Goal: Information Seeking & Learning: Check status

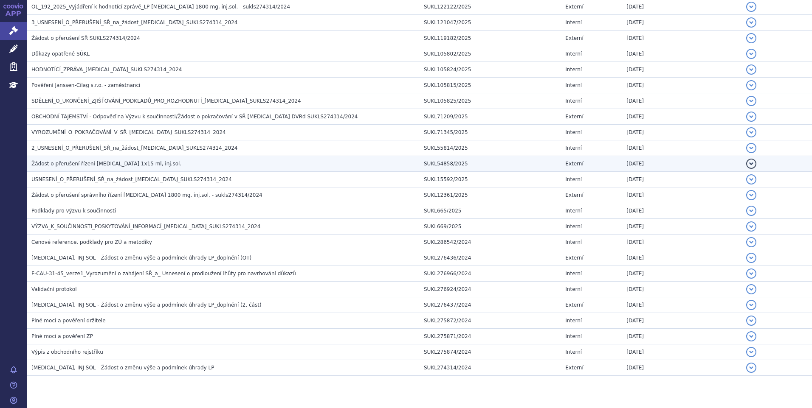
scroll to position [624, 0]
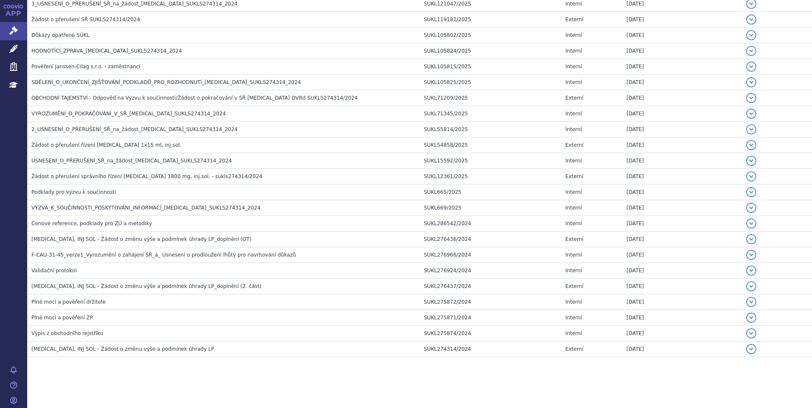
click at [199, 408] on html "APP Správní řízení Léčivé přípravky Zdravotnické prostředky Education Notifikac…" at bounding box center [406, 204] width 812 height 408
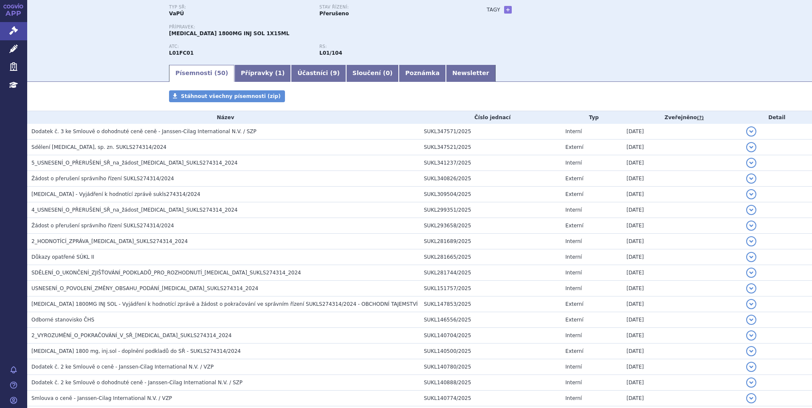
scroll to position [0, 0]
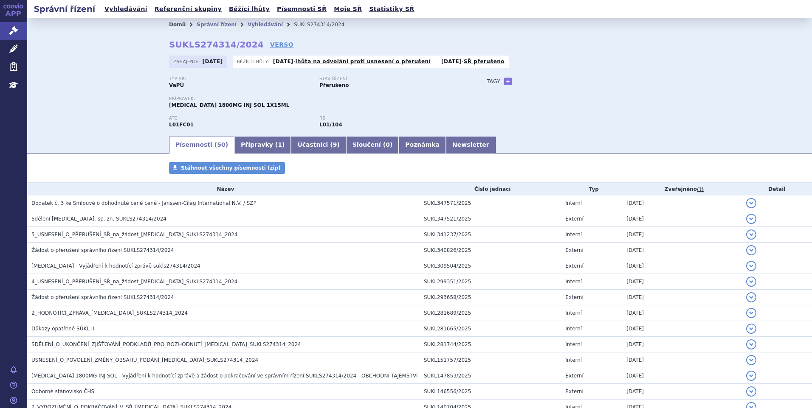
click at [169, 23] on link "Domů" at bounding box center [177, 25] width 17 height 6
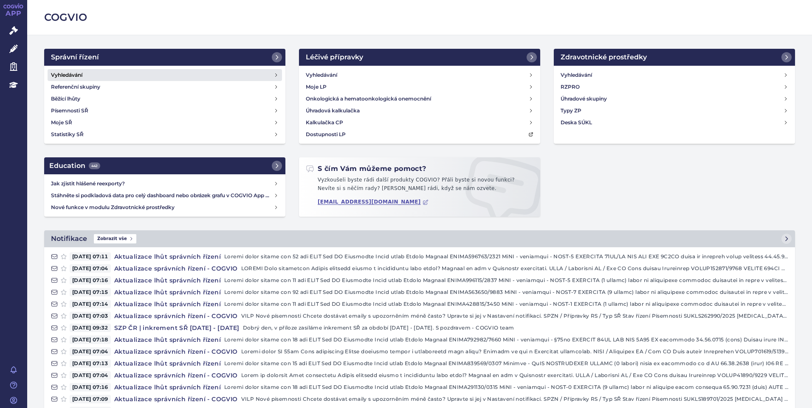
click at [85, 73] on link "Vyhledávání" at bounding box center [165, 75] width 234 height 12
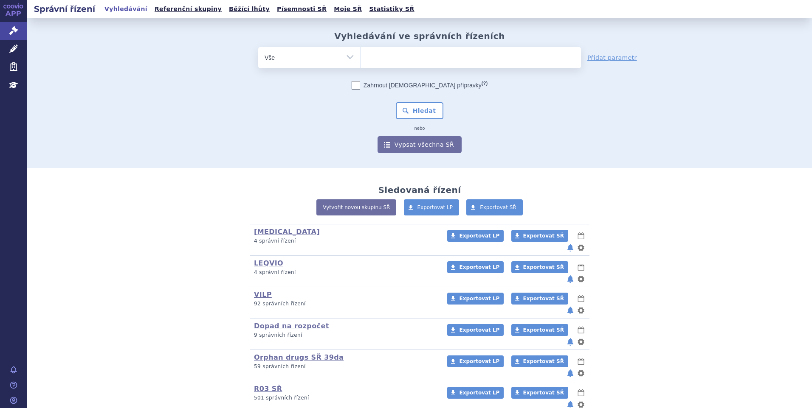
type input "SUKLS274314/2024"
select select "SUKLS274314/2024"
click at [411, 107] on button "Hledat" at bounding box center [420, 110] width 48 height 17
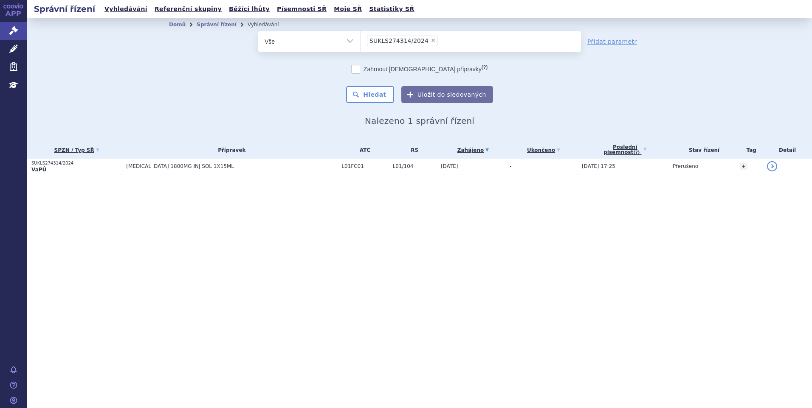
click at [174, 171] on td "[MEDICAL_DATA] 1800MG INJ SOL 1X15ML" at bounding box center [229, 167] width 215 height 16
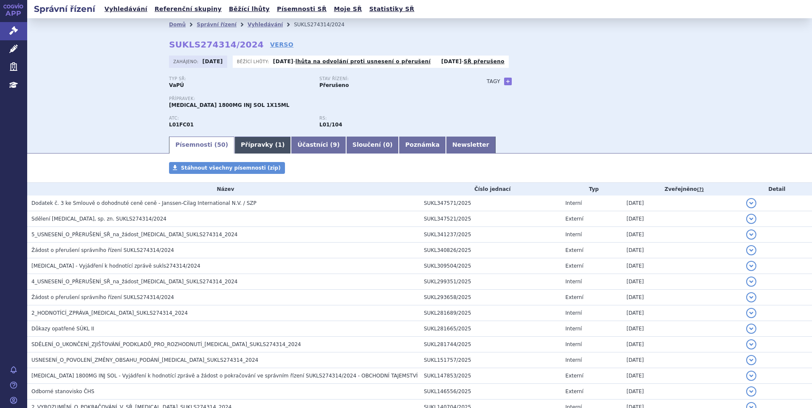
click at [249, 137] on link "Přípravky ( 1 )" at bounding box center [262, 145] width 56 height 17
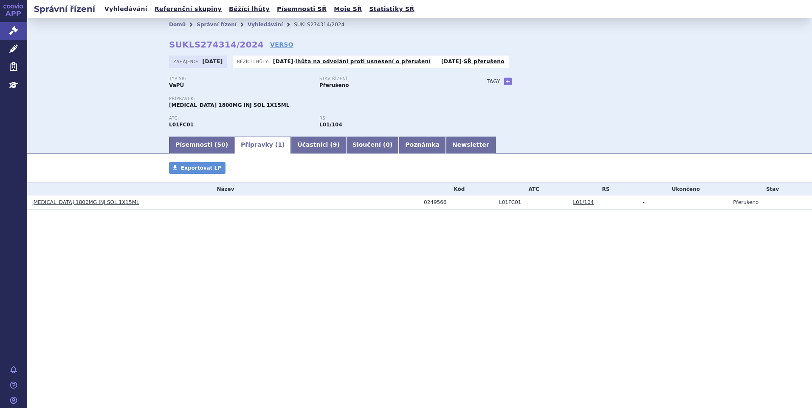
click at [109, 12] on link "Vyhledávání" at bounding box center [126, 8] width 48 height 11
click at [201, 147] on link "Písemnosti ( 50 )" at bounding box center [201, 145] width 65 height 17
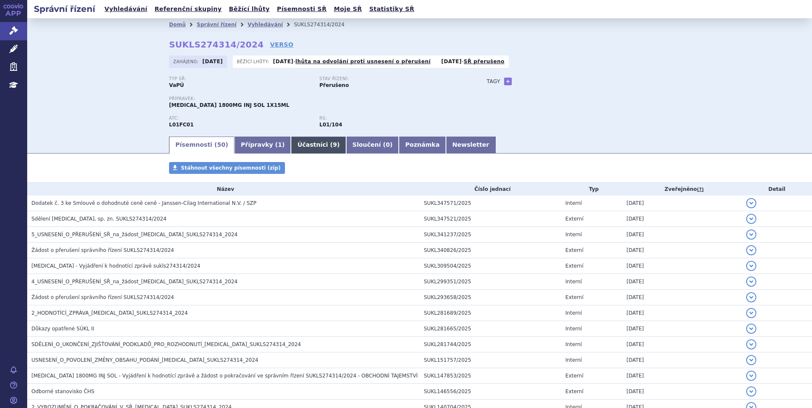
click at [296, 144] on link "Účastníci ( 9 )" at bounding box center [318, 145] width 55 height 17
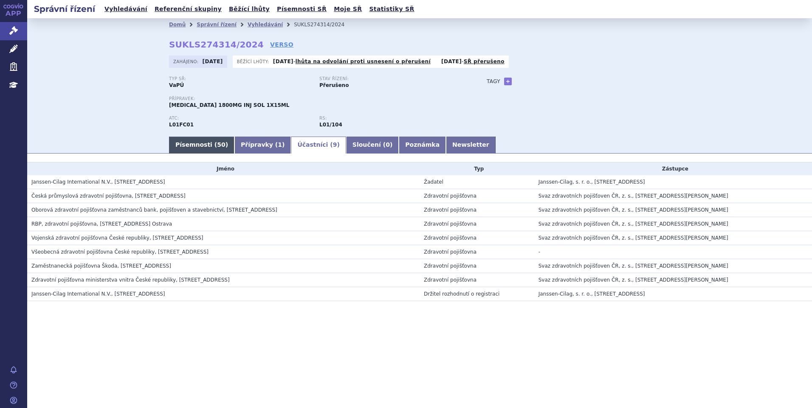
click at [200, 149] on link "Písemnosti ( 50 )" at bounding box center [201, 145] width 65 height 17
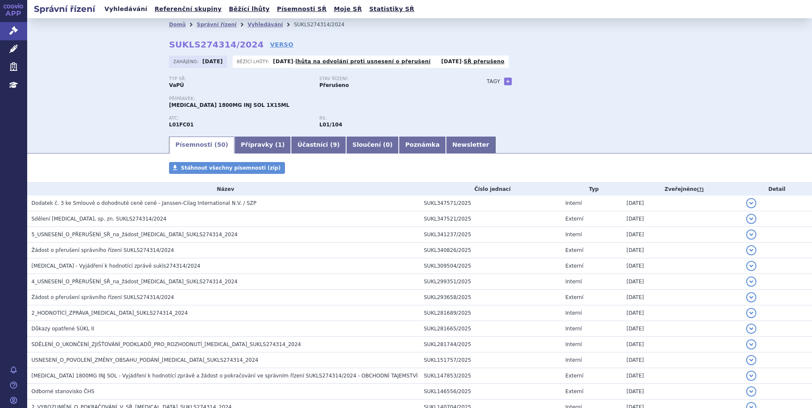
click at [125, 11] on link "Vyhledávání" at bounding box center [126, 8] width 48 height 11
click at [121, 8] on link "Vyhledávání" at bounding box center [126, 8] width 48 height 11
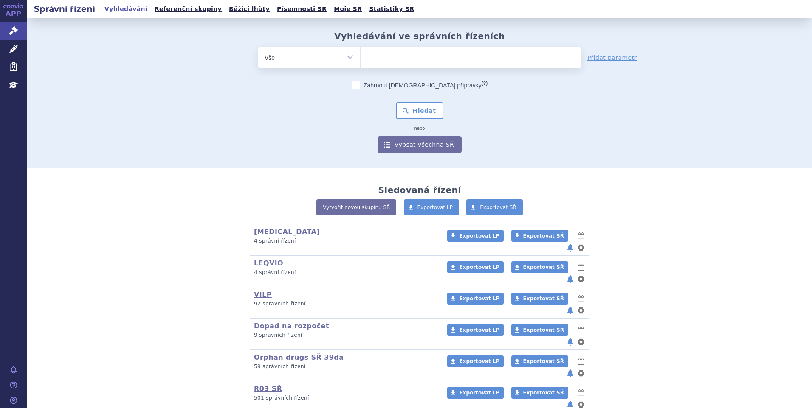
type input "SUKLS166482/2025"
select select "SUKLS166482/2025"
click at [417, 105] on button "Hledat" at bounding box center [420, 110] width 48 height 17
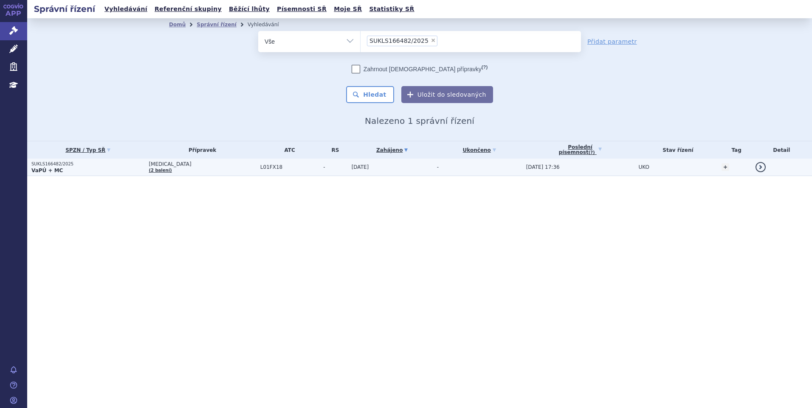
click at [105, 170] on p "VaPÚ + MC" at bounding box center [87, 170] width 113 height 7
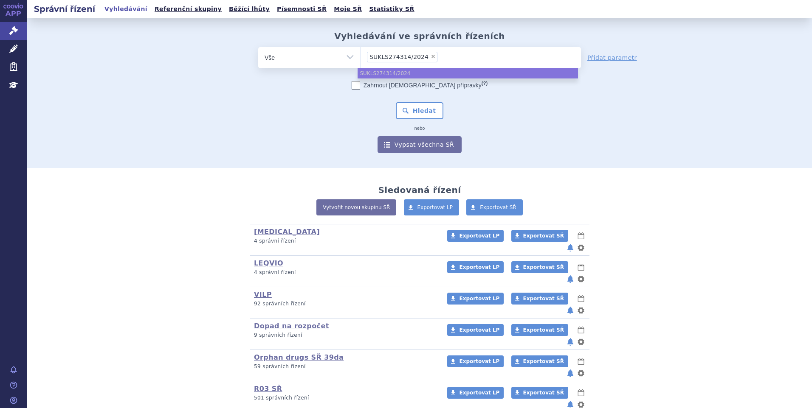
type input "SUKLS274314/2024"
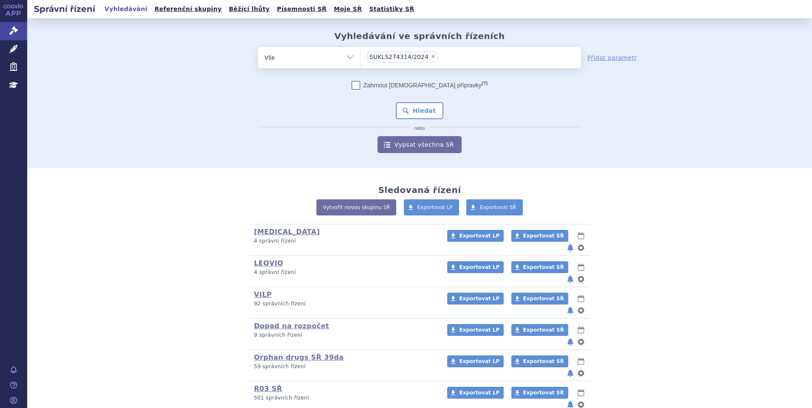
click at [405, 101] on div "Zahrnout bratrské přípravky (?) Hledat nebo Vypsat všechna SŘ" at bounding box center [419, 117] width 323 height 72
click at [406, 108] on button "Hledat" at bounding box center [420, 110] width 48 height 17
type input "SUKLS166482/2025"
select select "SUKLS166482/2025"
click at [413, 108] on button "Hledat" at bounding box center [420, 110] width 48 height 17
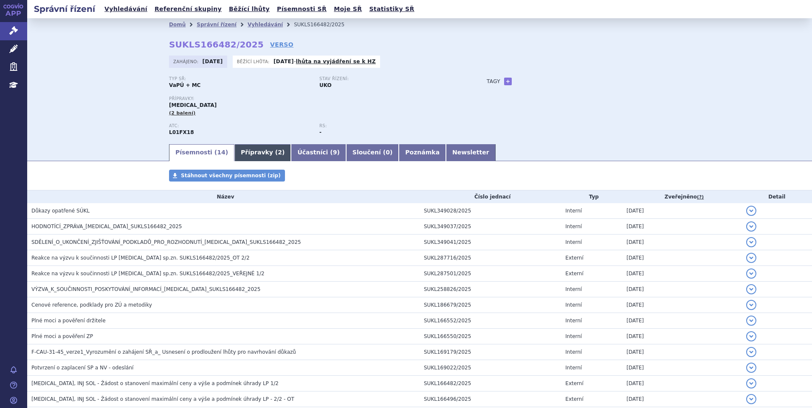
click at [239, 153] on link "Přípravky ( 2 )" at bounding box center [262, 152] width 56 height 17
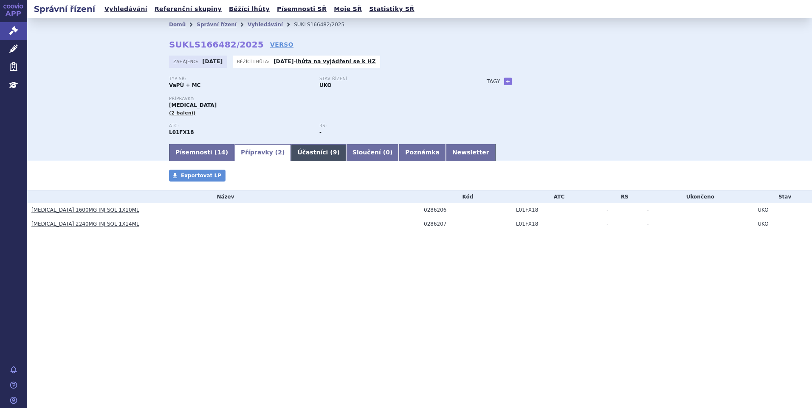
click at [307, 158] on link "Účastníci ( 9 )" at bounding box center [318, 152] width 55 height 17
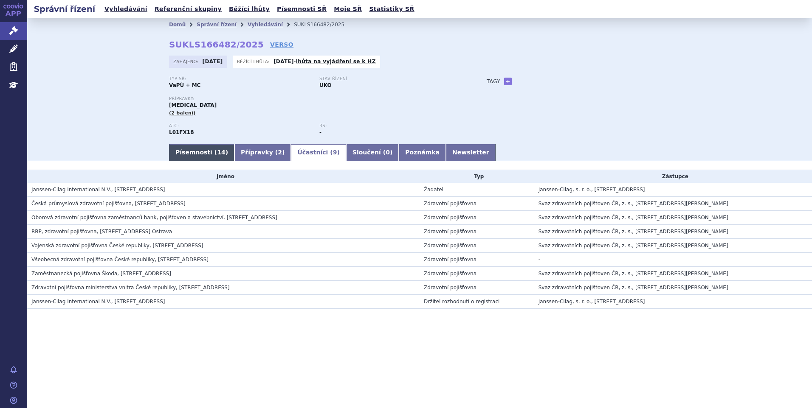
click at [204, 149] on link "Písemnosti ( 14 )" at bounding box center [201, 152] width 65 height 17
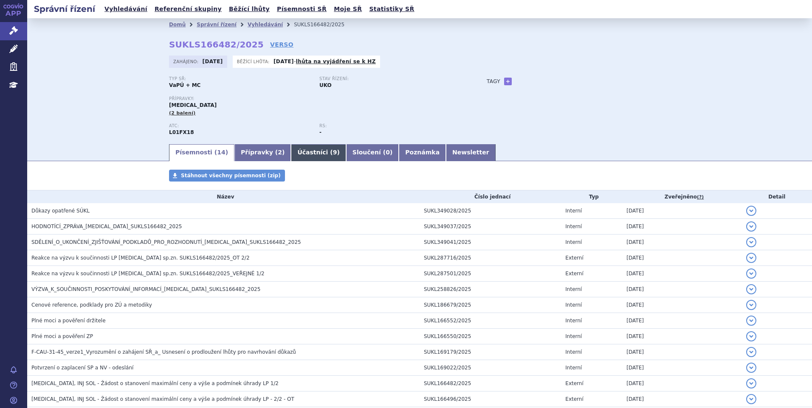
click at [298, 155] on link "Účastníci ( 9 )" at bounding box center [318, 152] width 55 height 17
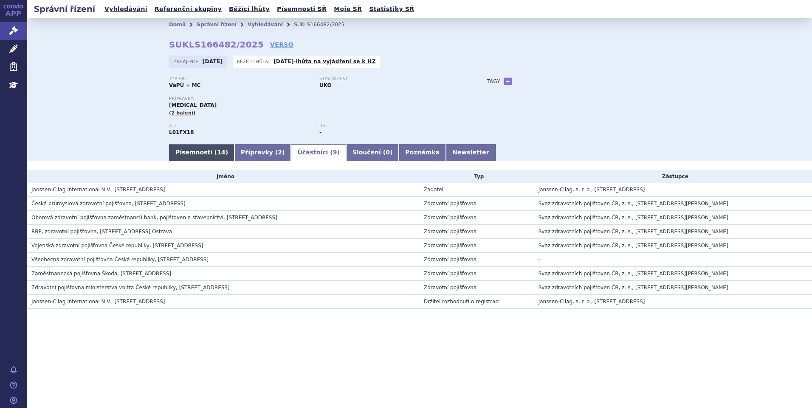
click at [199, 156] on link "Písemnosti ( 14 )" at bounding box center [201, 152] width 65 height 17
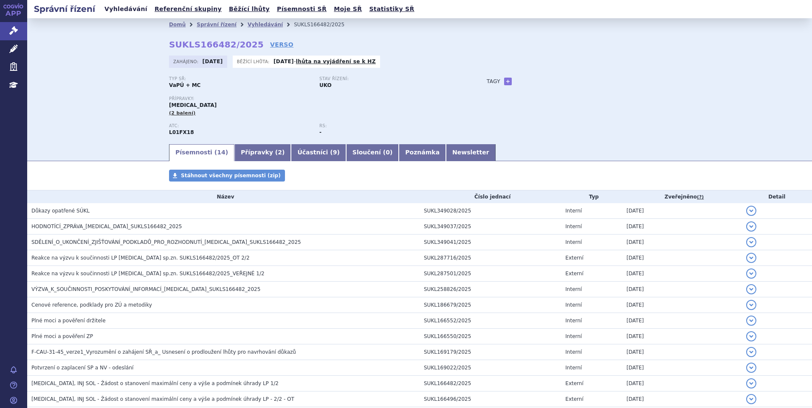
click at [122, 15] on link "Vyhledávání" at bounding box center [126, 8] width 48 height 11
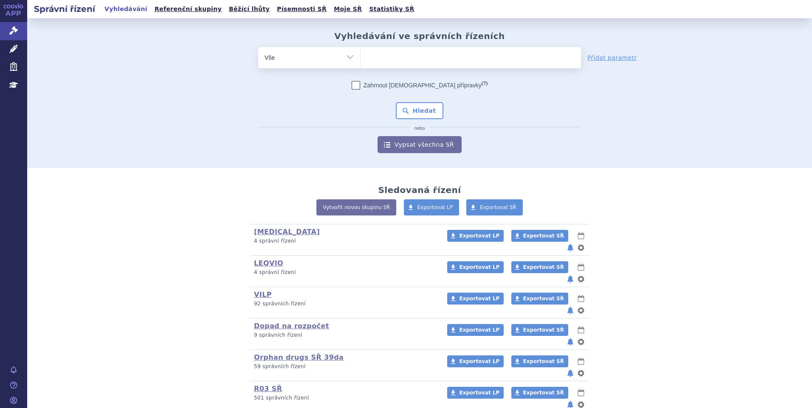
type input "SUKLS166482/2025"
select select "SUKLS166482/2025"
click at [408, 111] on button "Hledat" at bounding box center [420, 110] width 48 height 17
